Goal: Information Seeking & Learning: Learn about a topic

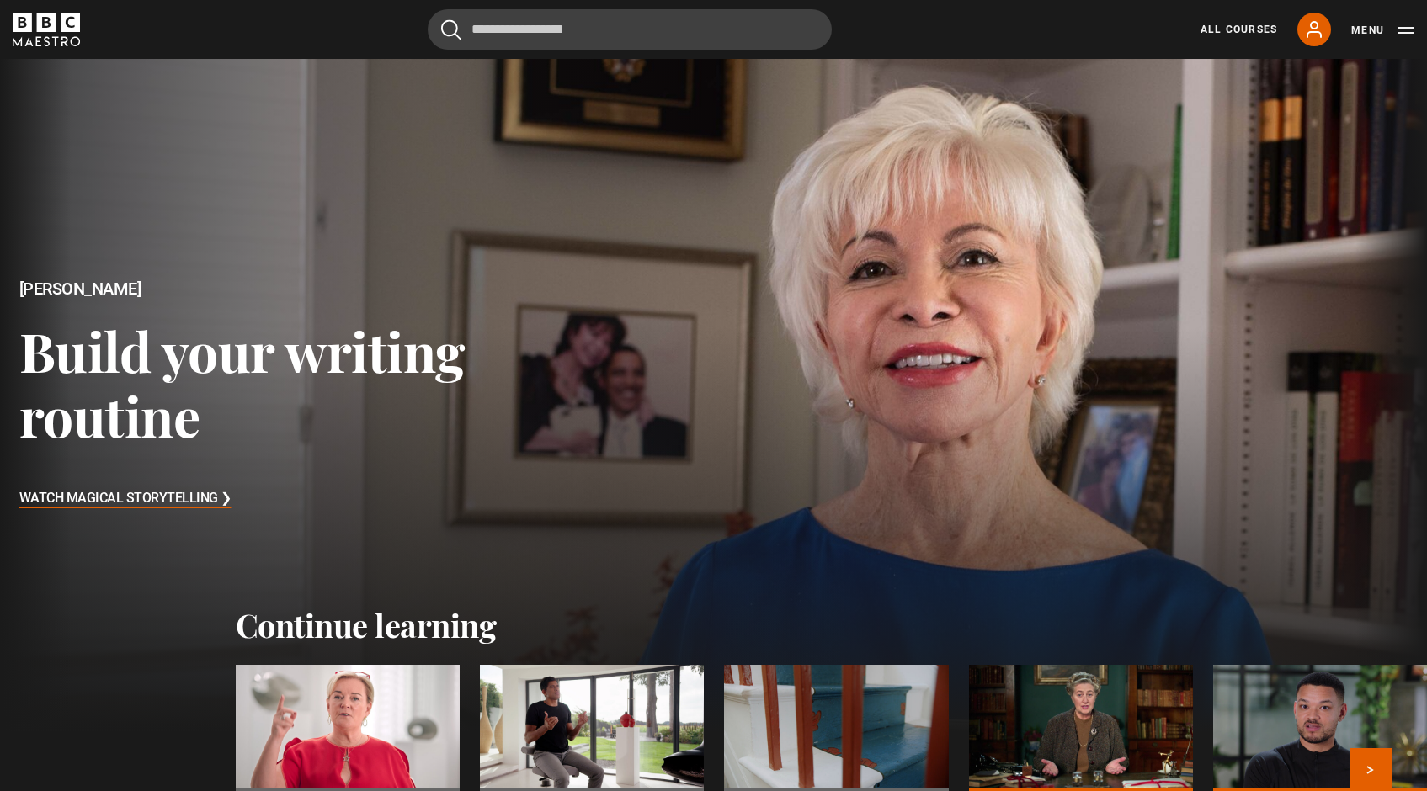
click at [339, 744] on div at bounding box center [348, 728] width 224 height 126
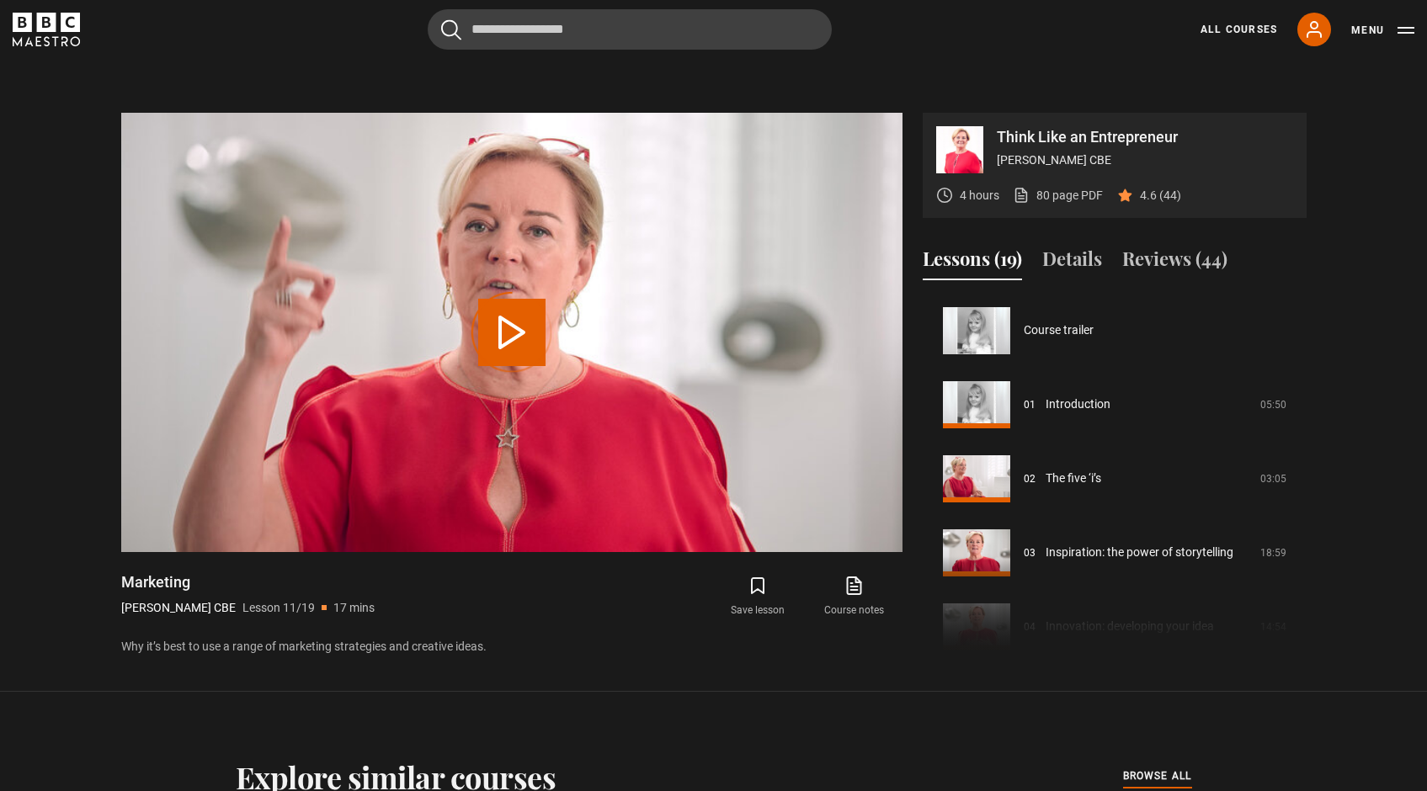
scroll to position [741, 0]
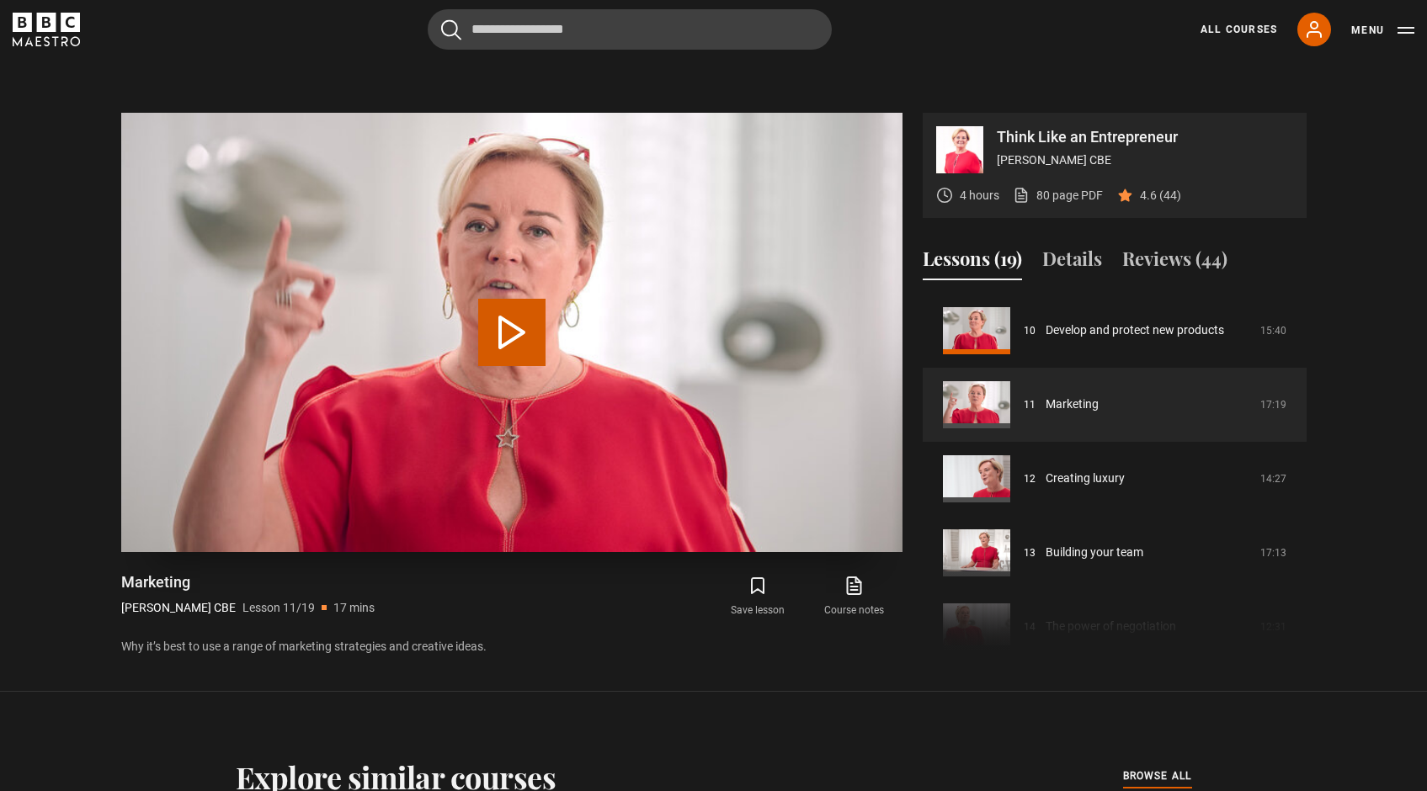
click at [515, 299] on button "Play Lesson Marketing" at bounding box center [511, 332] width 67 height 67
click at [515, 316] on span "Video Player" at bounding box center [511, 341] width 51 height 51
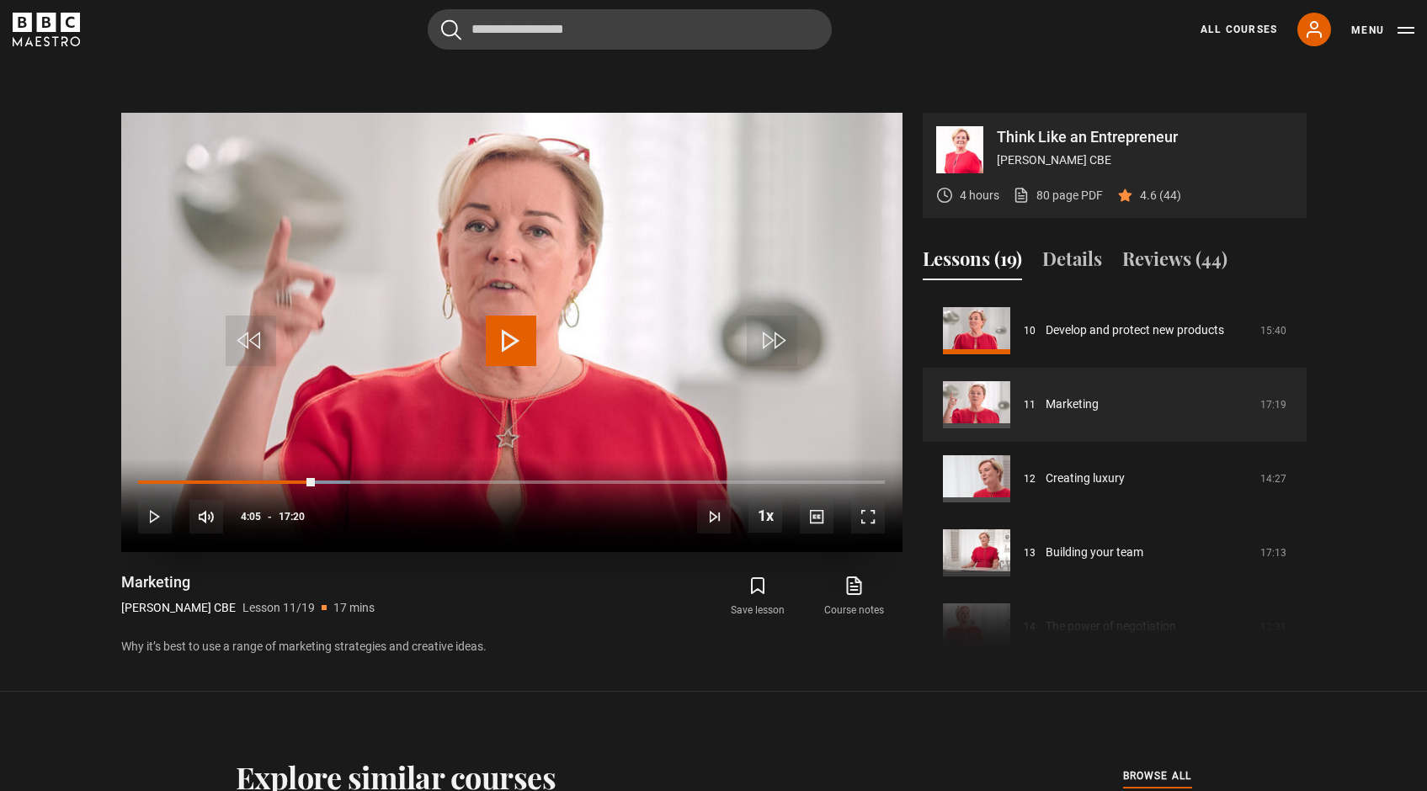
click at [515, 316] on span "Video Player" at bounding box center [511, 341] width 51 height 51
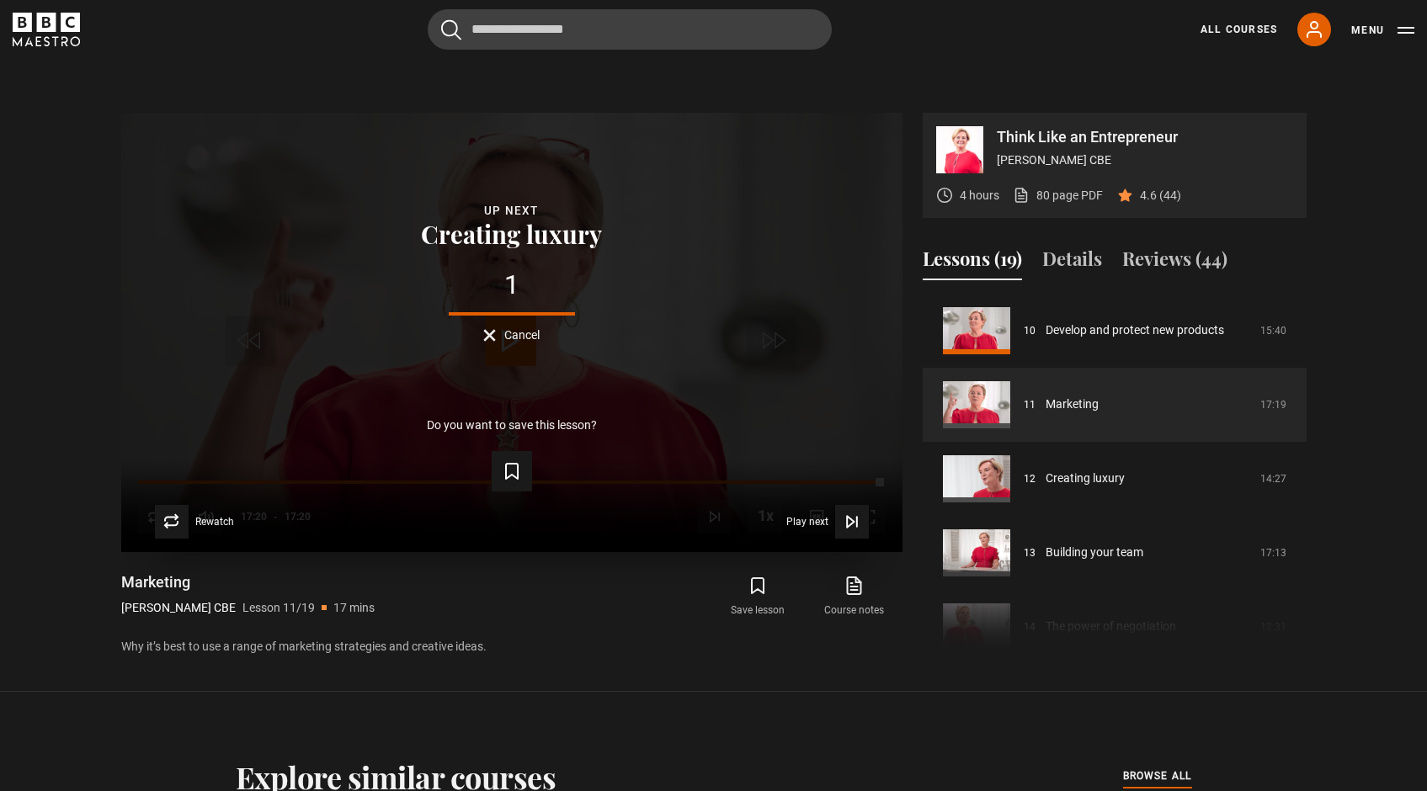
click at [748, 349] on div "Lesson Completed Up next Creating luxury 1 Cancel Do you want to save this less…" at bounding box center [511, 332] width 781 height 439
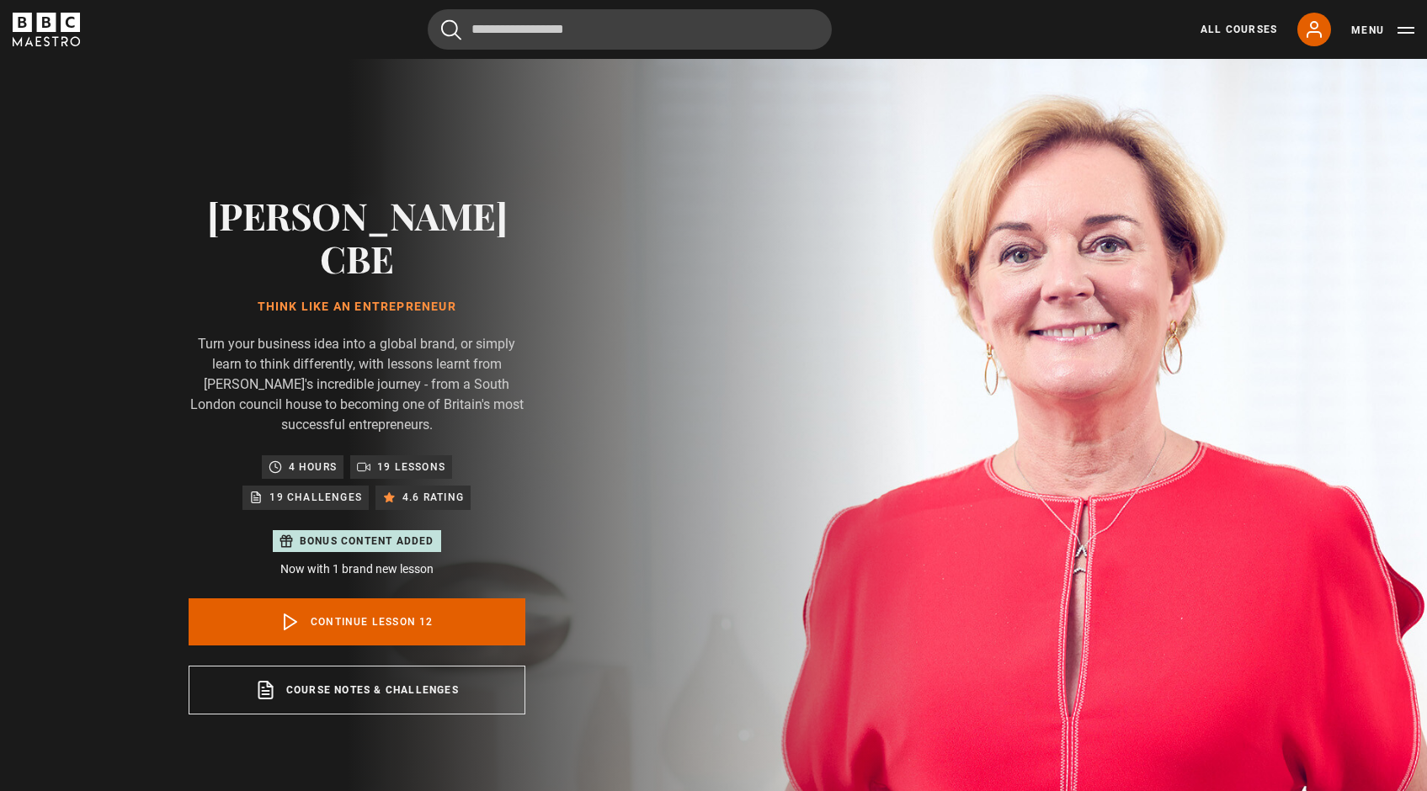
scroll to position [815, 0]
click at [398, 599] on link "Continue lesson 12" at bounding box center [357, 622] width 337 height 47
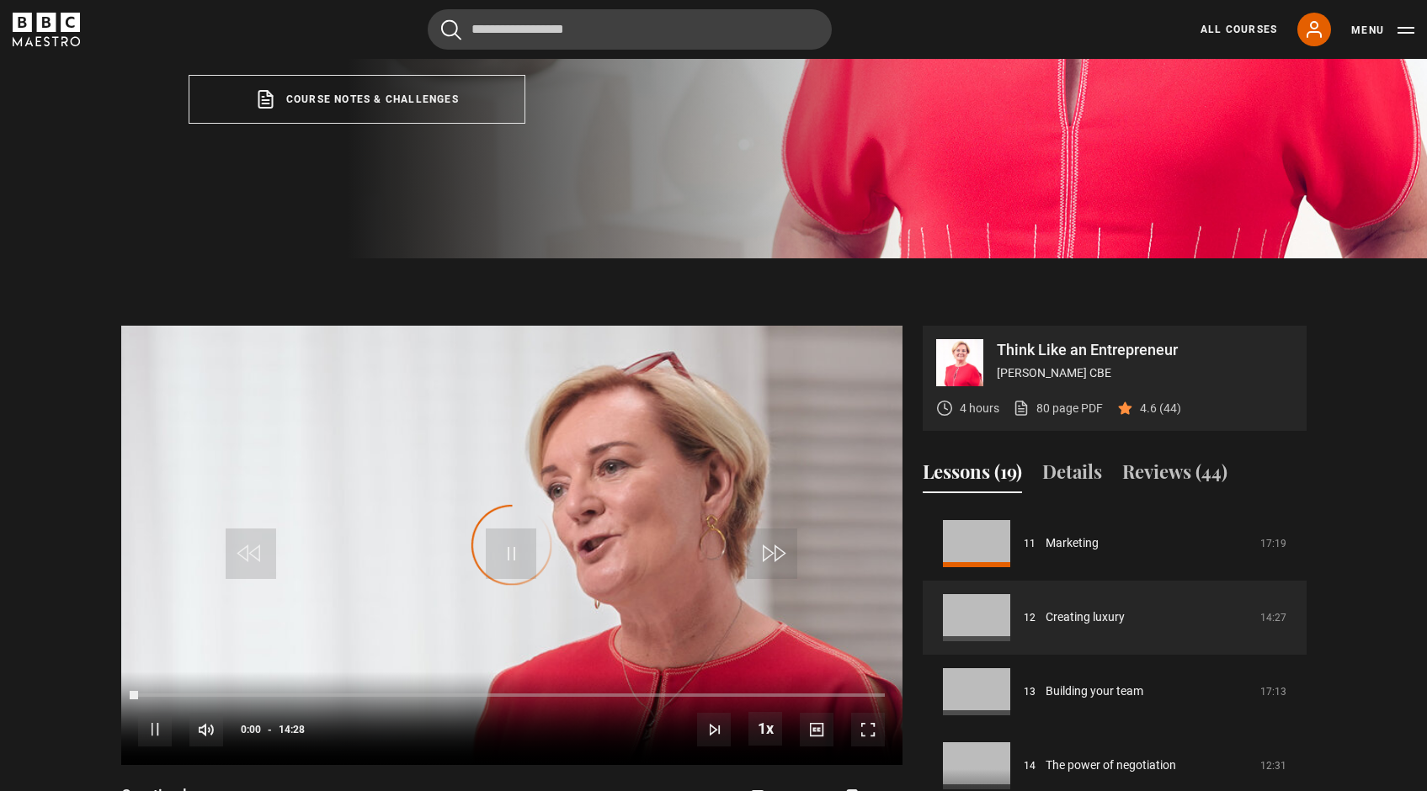
scroll to position [804, 0]
